Goal: Task Accomplishment & Management: Manage account settings

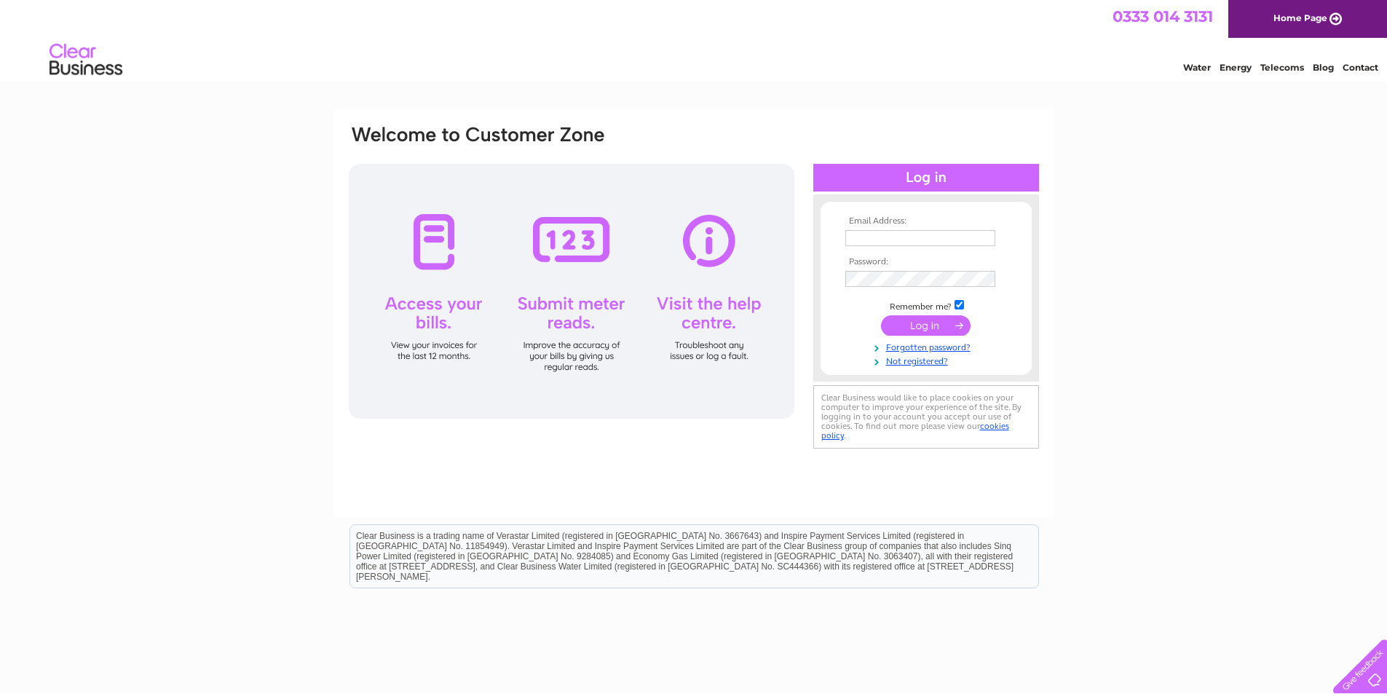
click at [929, 237] on input "text" at bounding box center [920, 238] width 150 height 16
type input "tracey.smith@glenammer.com"
click at [881, 317] on input "submit" at bounding box center [926, 327] width 90 height 20
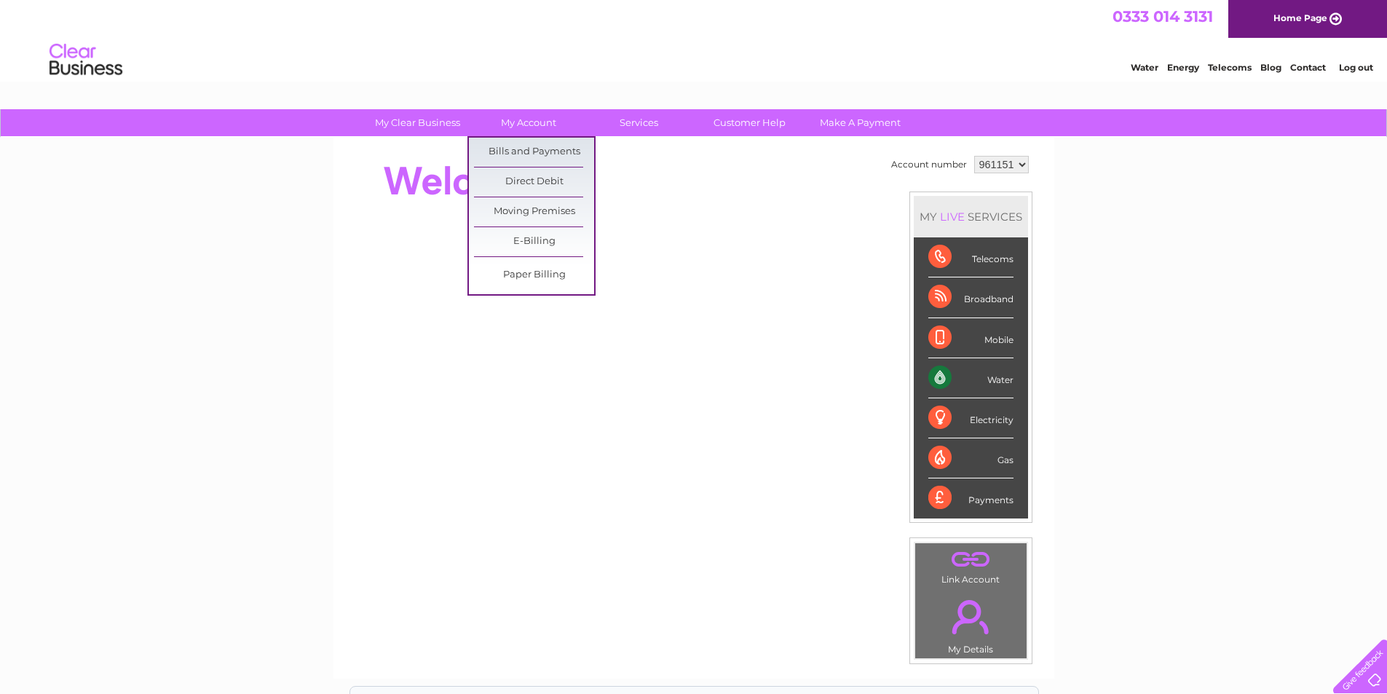
drag, startPoint x: 552, startPoint y: 128, endPoint x: 546, endPoint y: 137, distance: 10.5
click at [550, 128] on link "My Account" at bounding box center [528, 122] width 120 height 27
click at [540, 152] on link "Bills and Payments" at bounding box center [534, 152] width 120 height 29
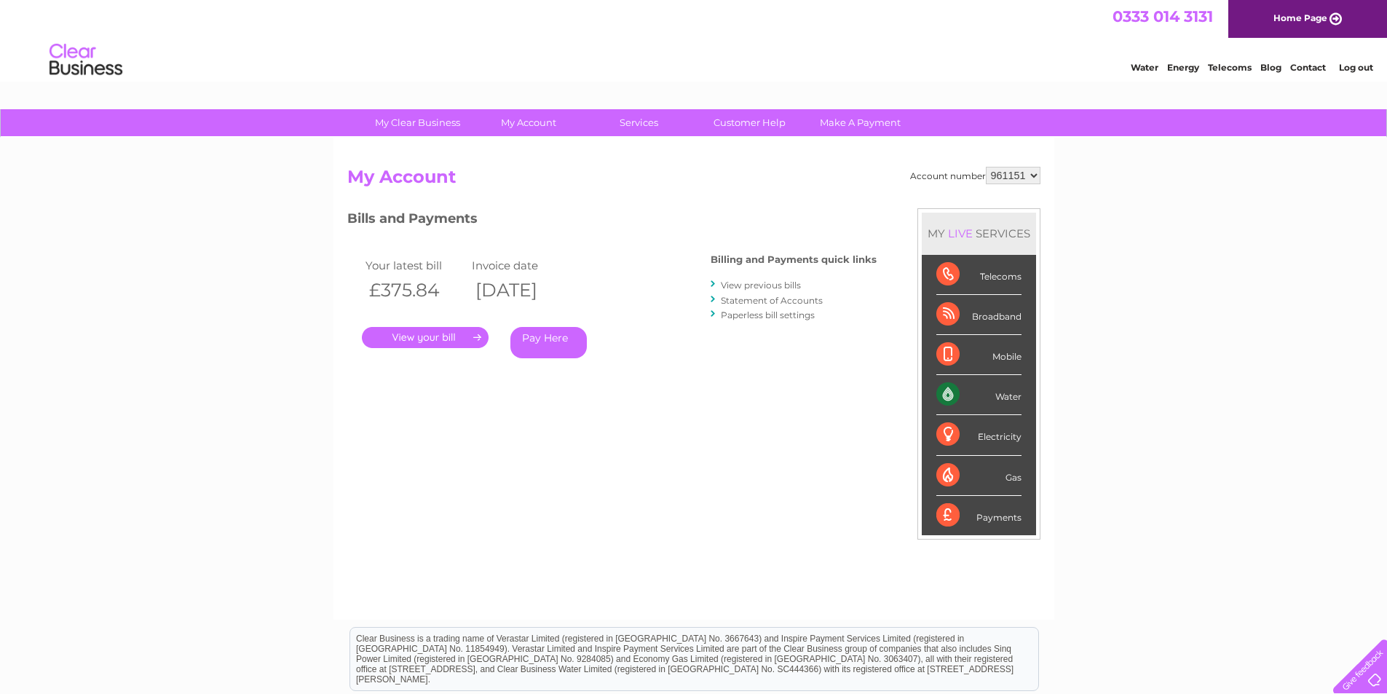
click at [446, 336] on link "." at bounding box center [425, 337] width 127 height 21
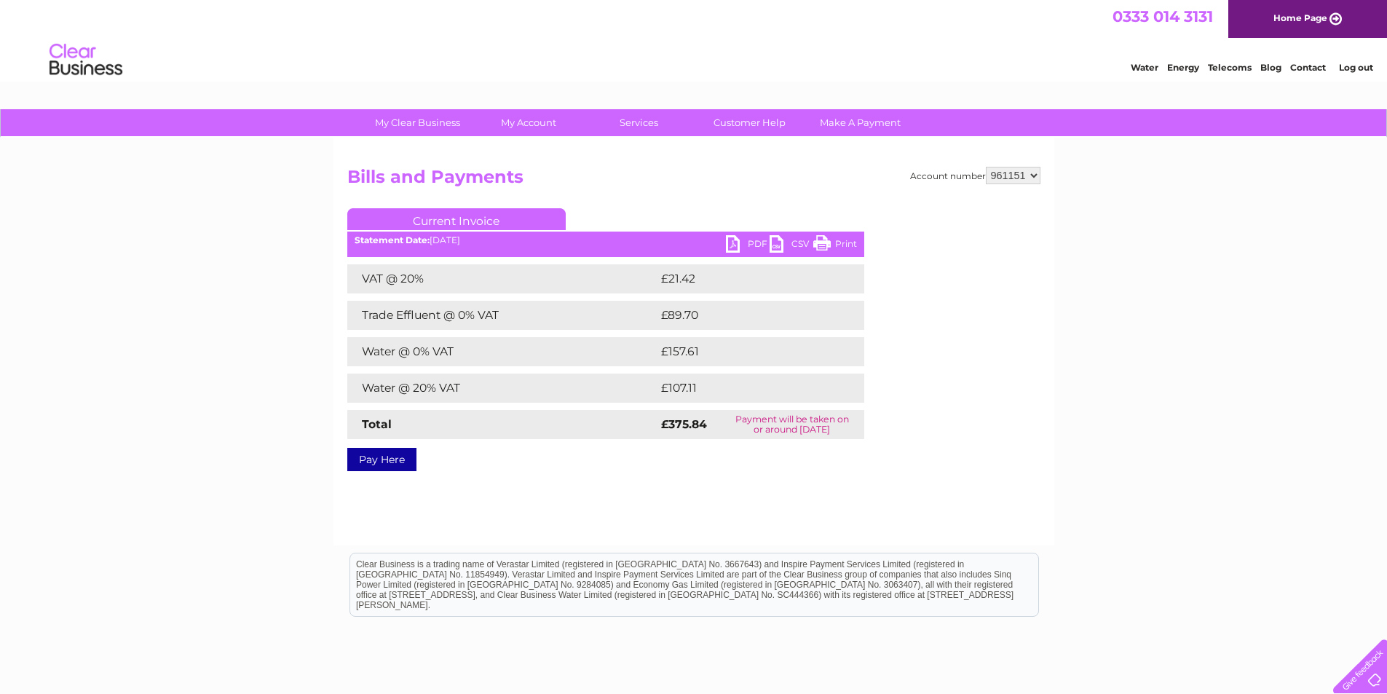
click at [741, 240] on link "PDF" at bounding box center [748, 245] width 44 height 21
